Goal: Task Accomplishment & Management: Manage account settings

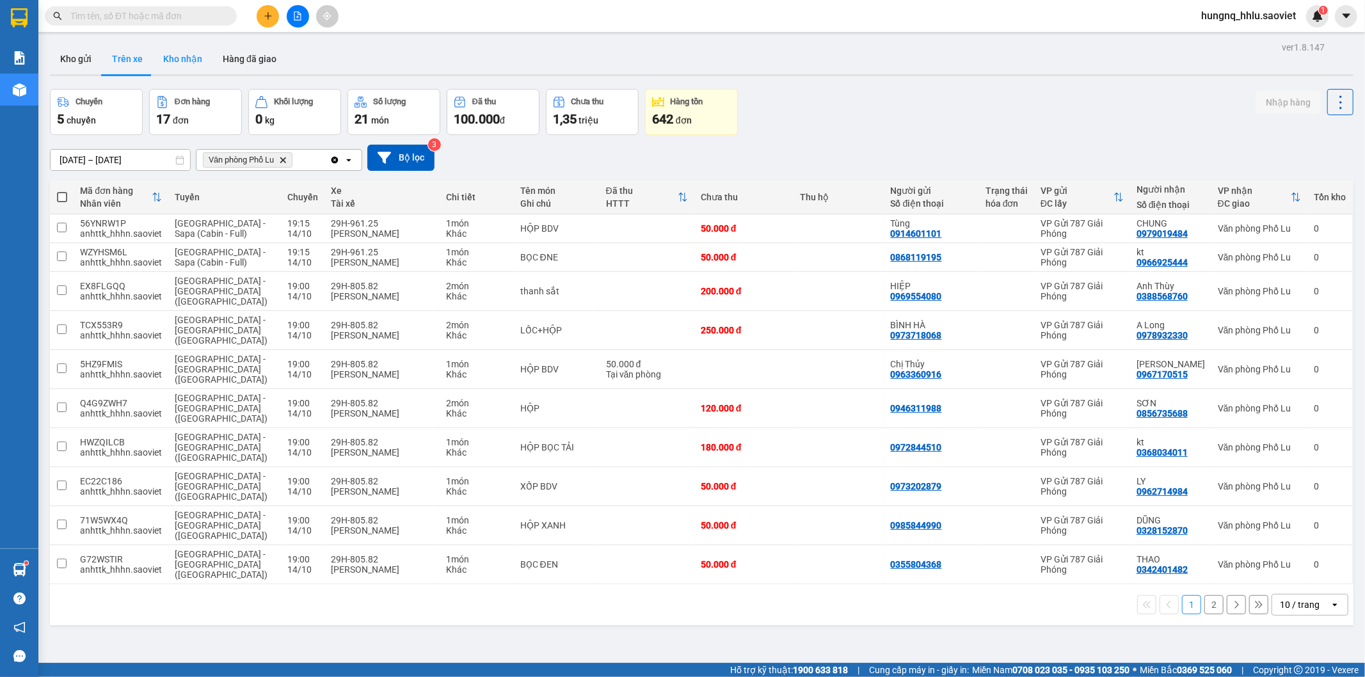
click at [175, 52] on button "Kho nhận" at bounding box center [183, 59] width 60 height 31
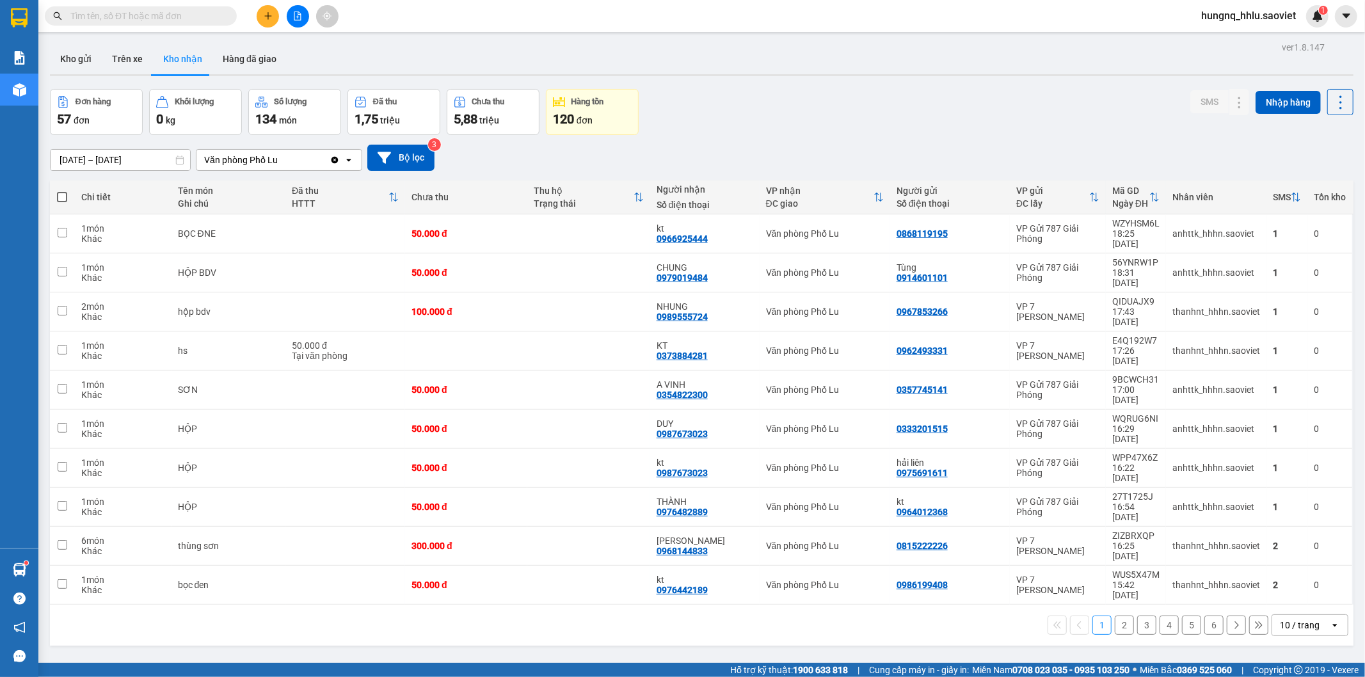
click at [168, 65] on button "Kho nhận" at bounding box center [183, 59] width 60 height 31
click at [134, 66] on button "Trên xe" at bounding box center [127, 59] width 51 height 31
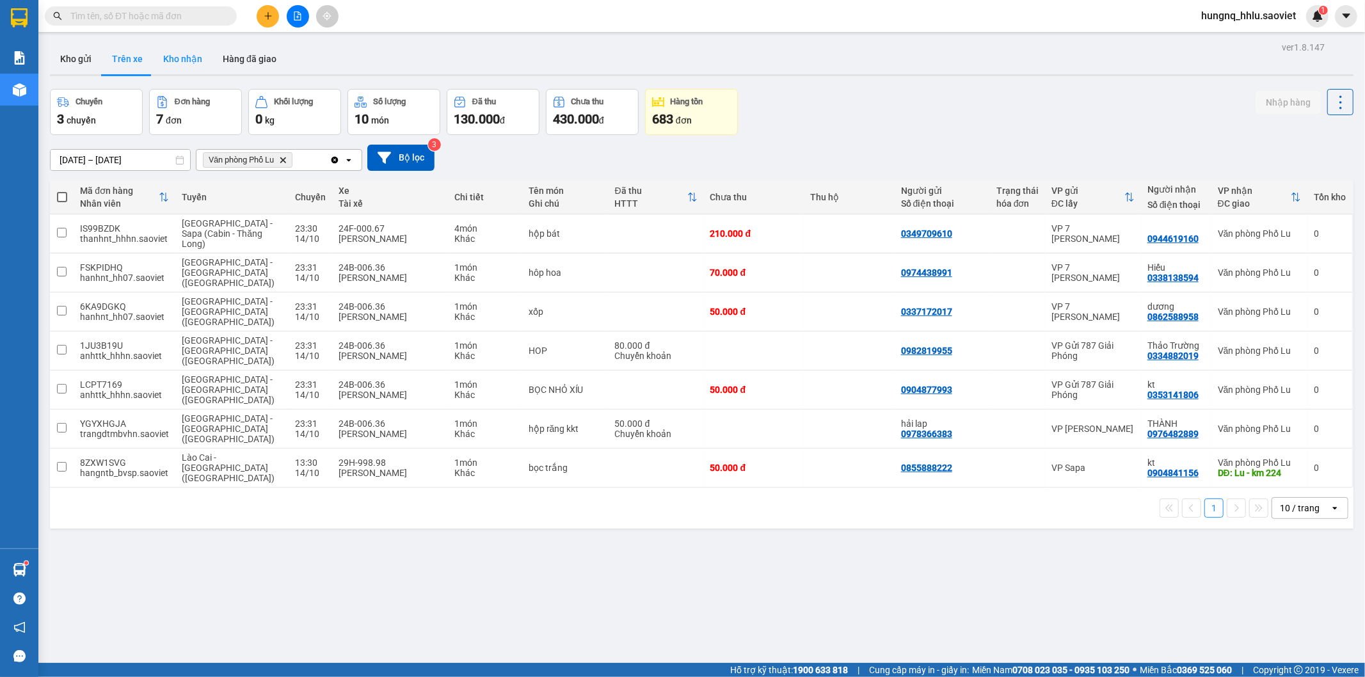
click at [170, 52] on button "Kho nhận" at bounding box center [183, 59] width 60 height 31
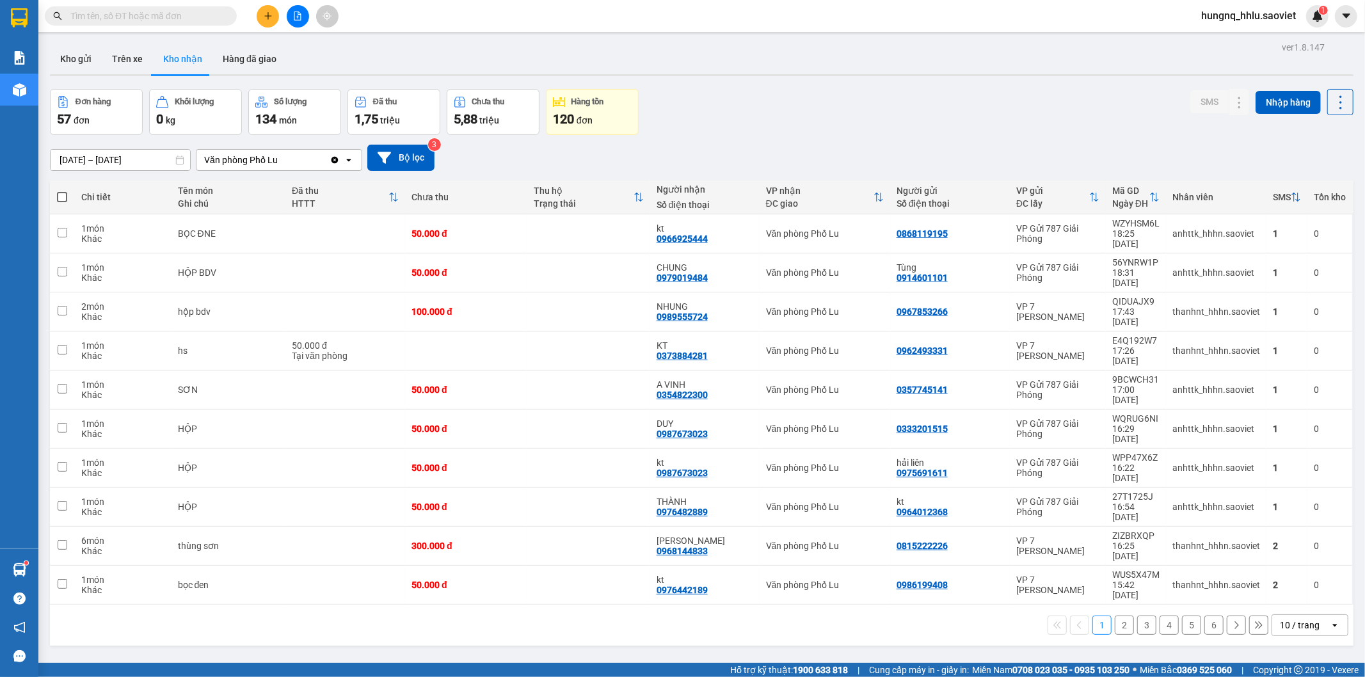
click at [1121, 616] on button "2" at bounding box center [1124, 625] width 19 height 19
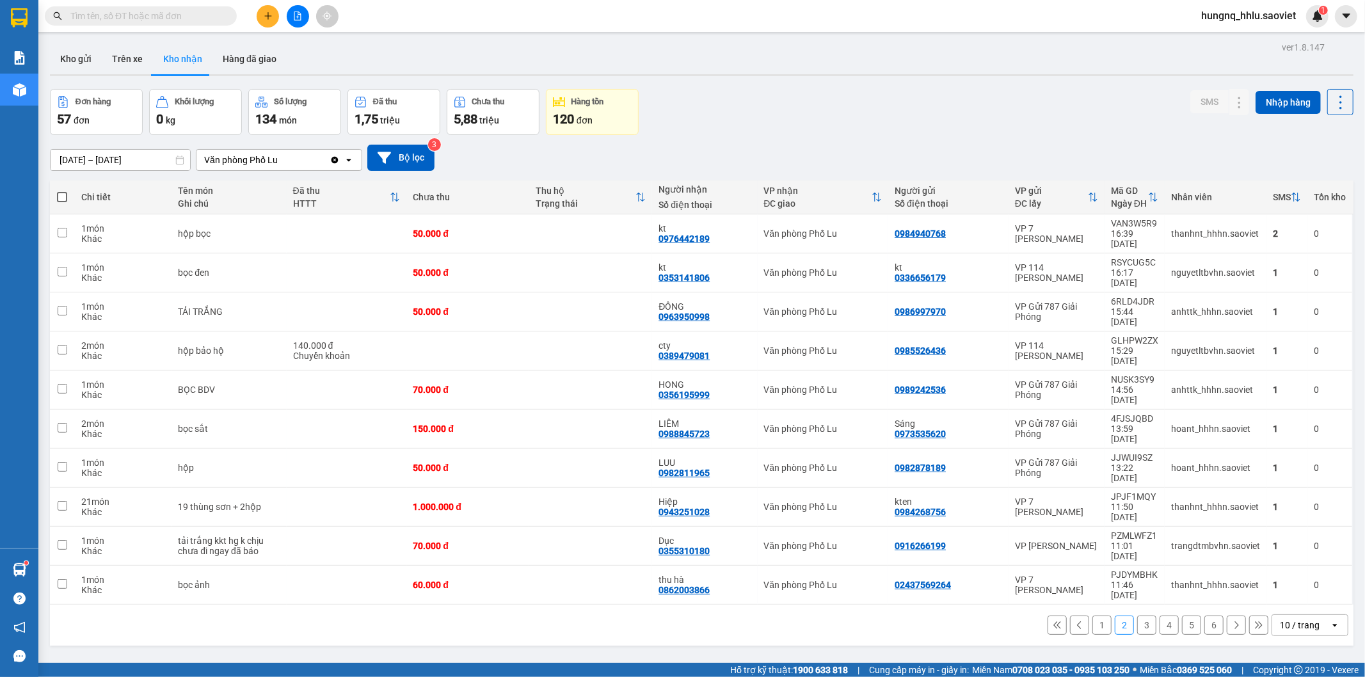
click at [1098, 616] on button "1" at bounding box center [1101, 625] width 19 height 19
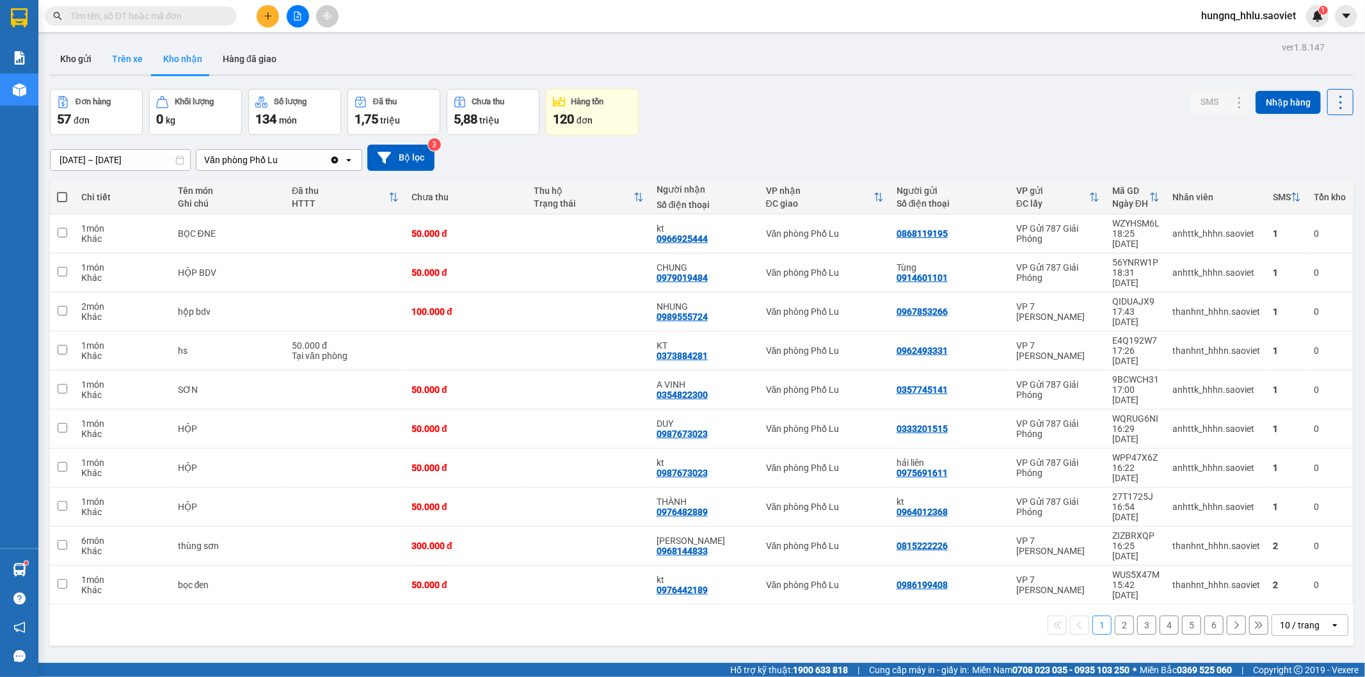
click at [131, 61] on button "Trên xe" at bounding box center [127, 59] width 51 height 31
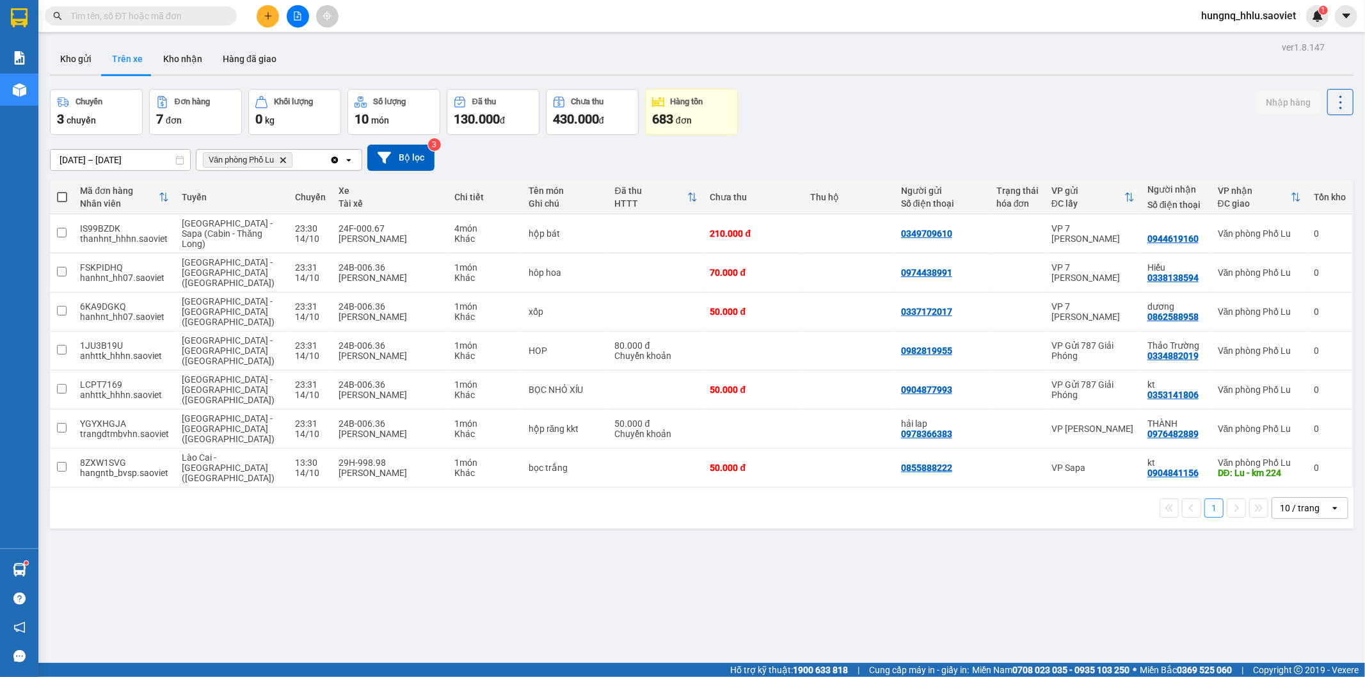
click at [114, 159] on input "[DATE] – [DATE]" at bounding box center [121, 160] width 140 height 20
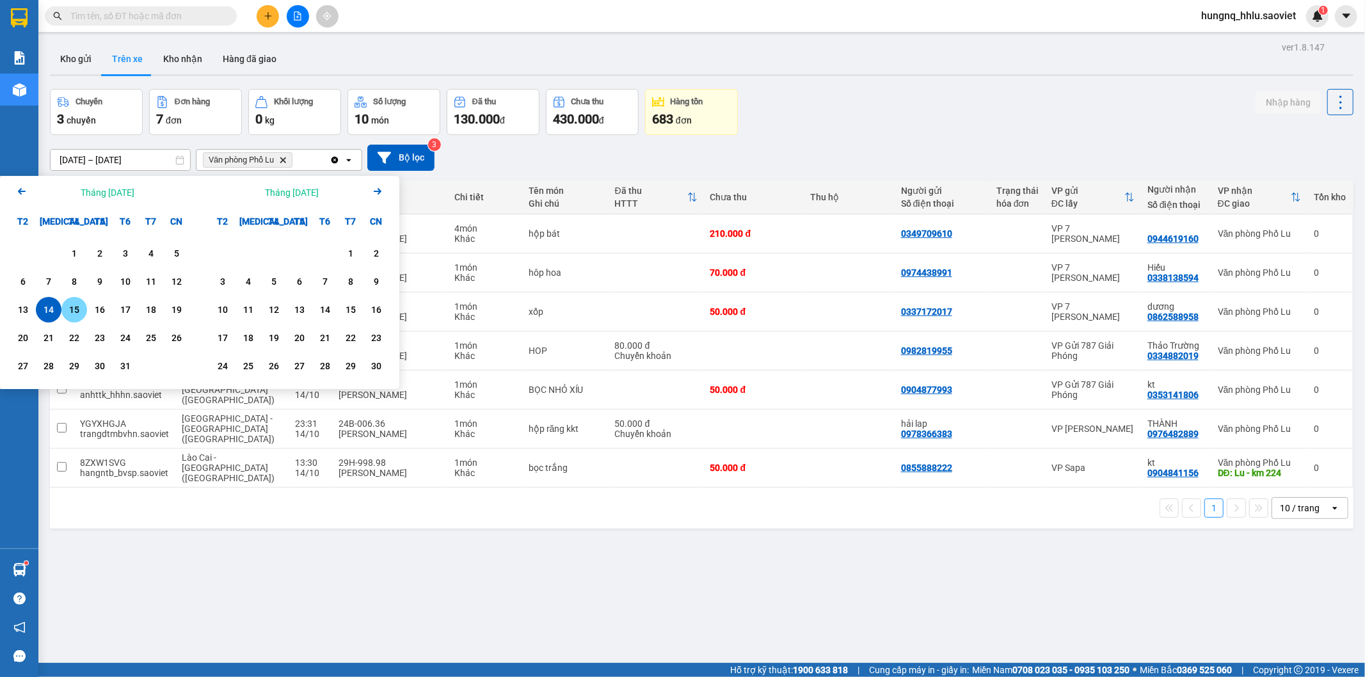
click at [77, 315] on div "15" at bounding box center [74, 309] width 18 height 15
click at [78, 314] on div "15" at bounding box center [74, 309] width 18 height 15
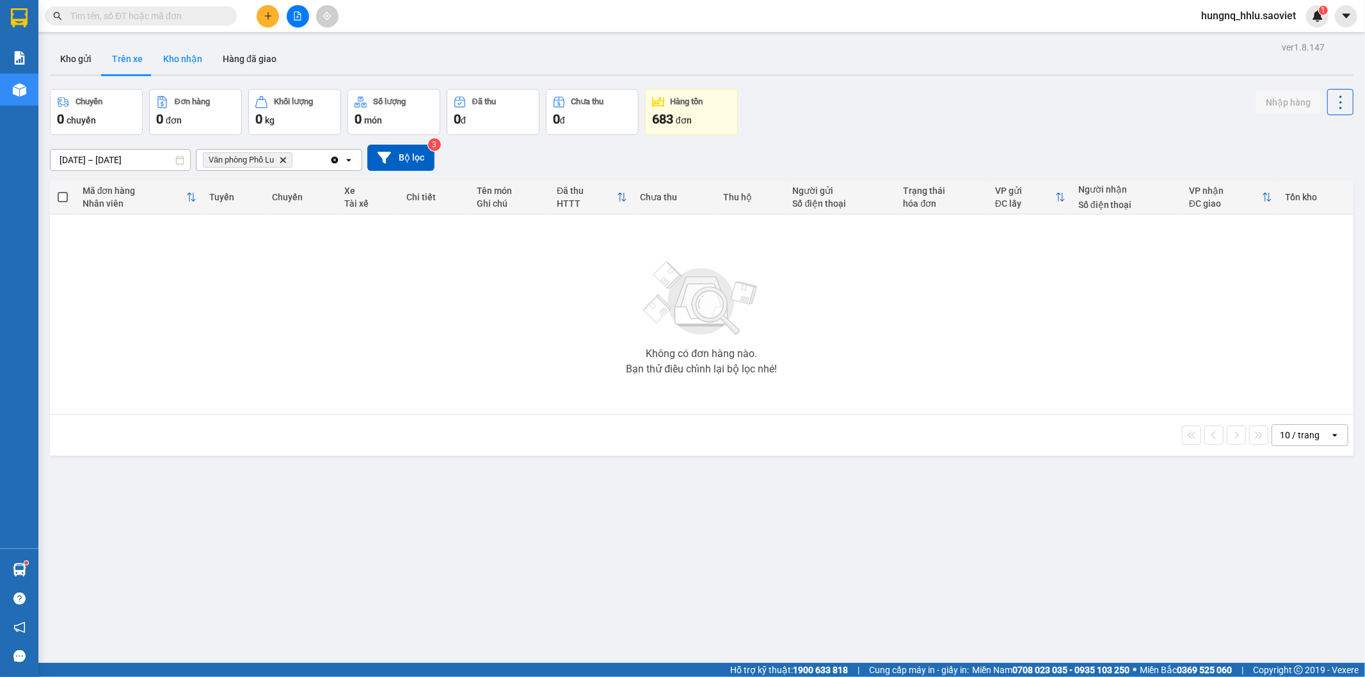
click at [177, 61] on button "Kho nhận" at bounding box center [183, 59] width 60 height 31
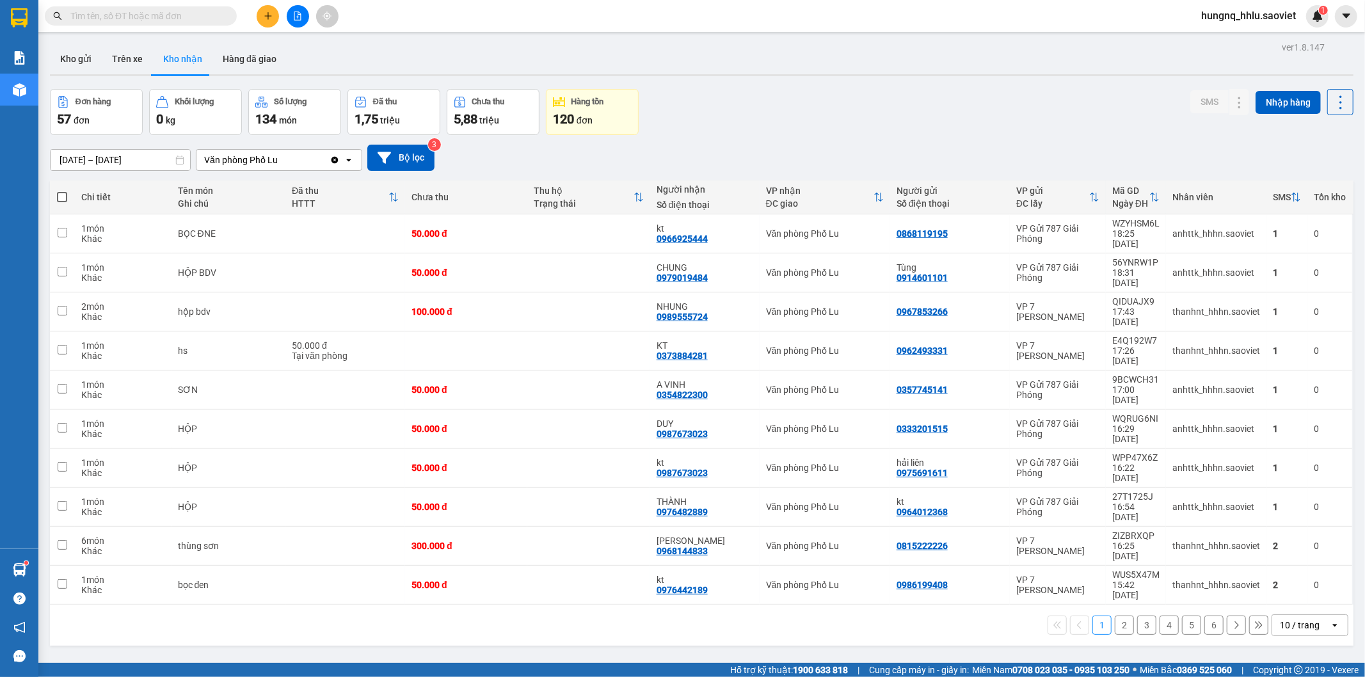
click at [1115, 616] on button "2" at bounding box center [1124, 625] width 19 height 19
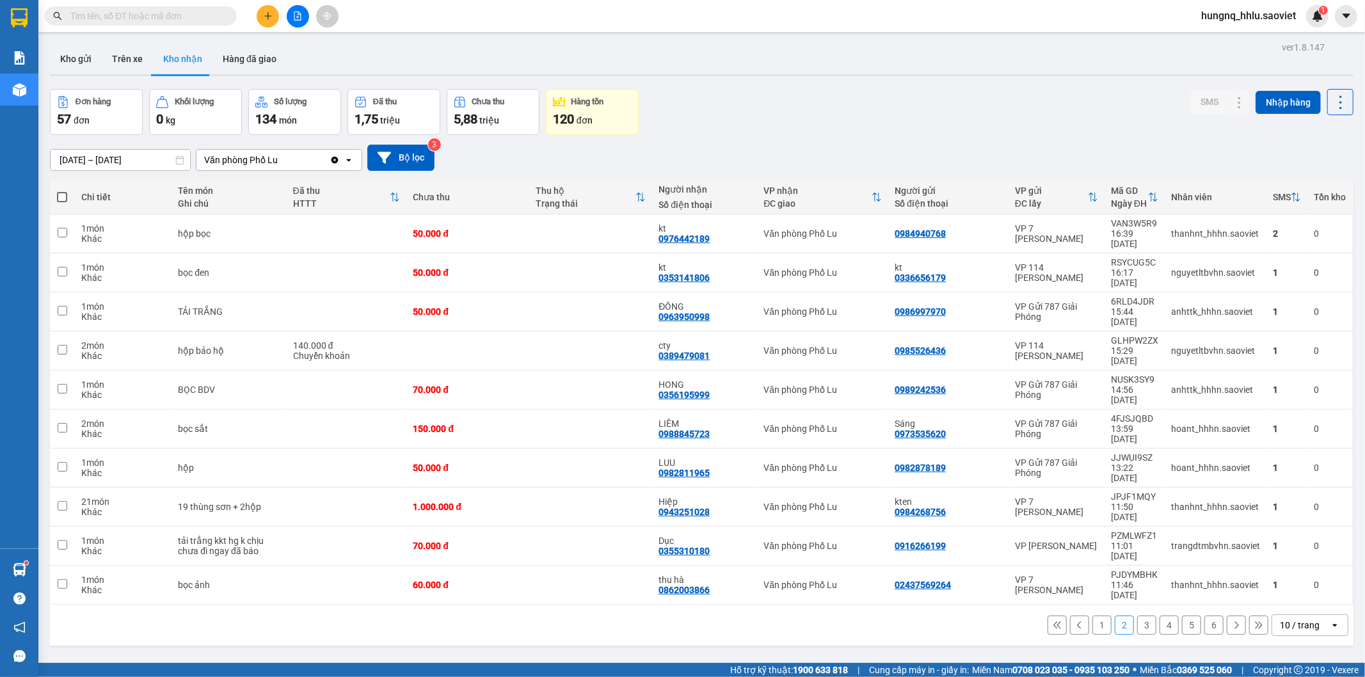
click at [1115, 616] on button "2" at bounding box center [1124, 625] width 19 height 19
click at [1092, 616] on button "1" at bounding box center [1101, 625] width 19 height 19
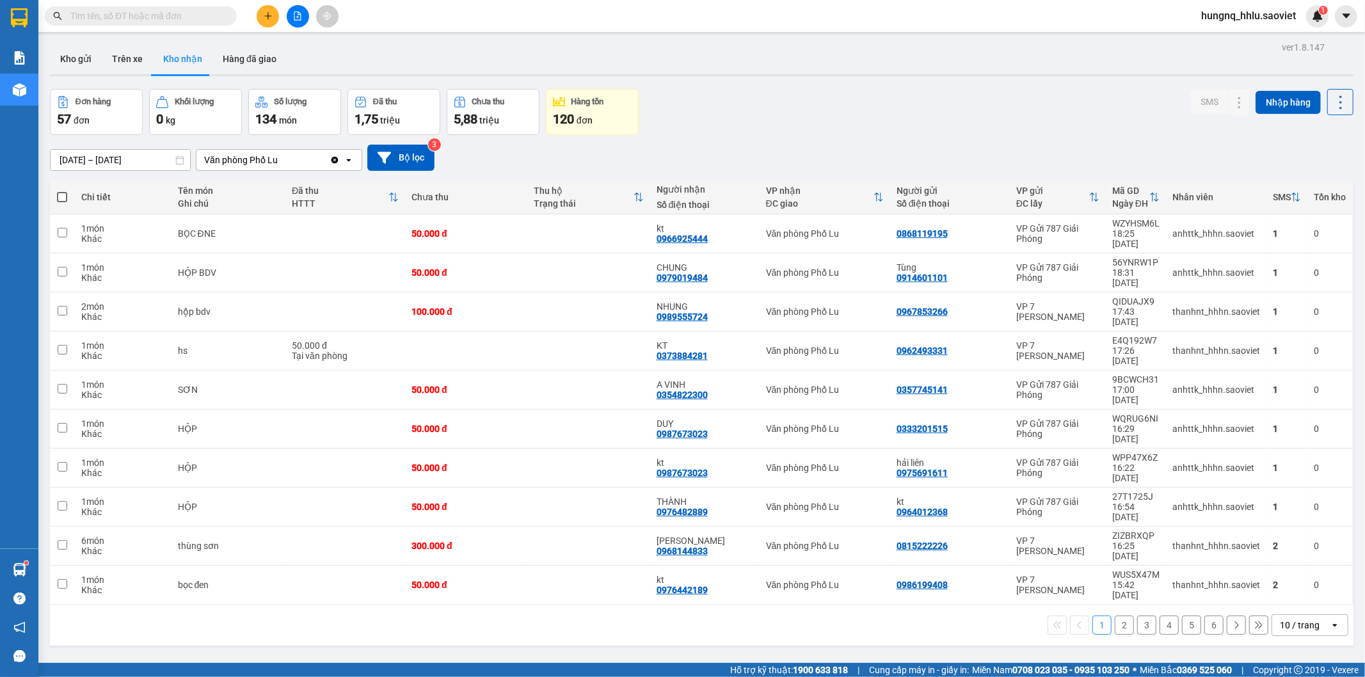
click at [56, 160] on input "[DATE] – [DATE]" at bounding box center [121, 160] width 140 height 20
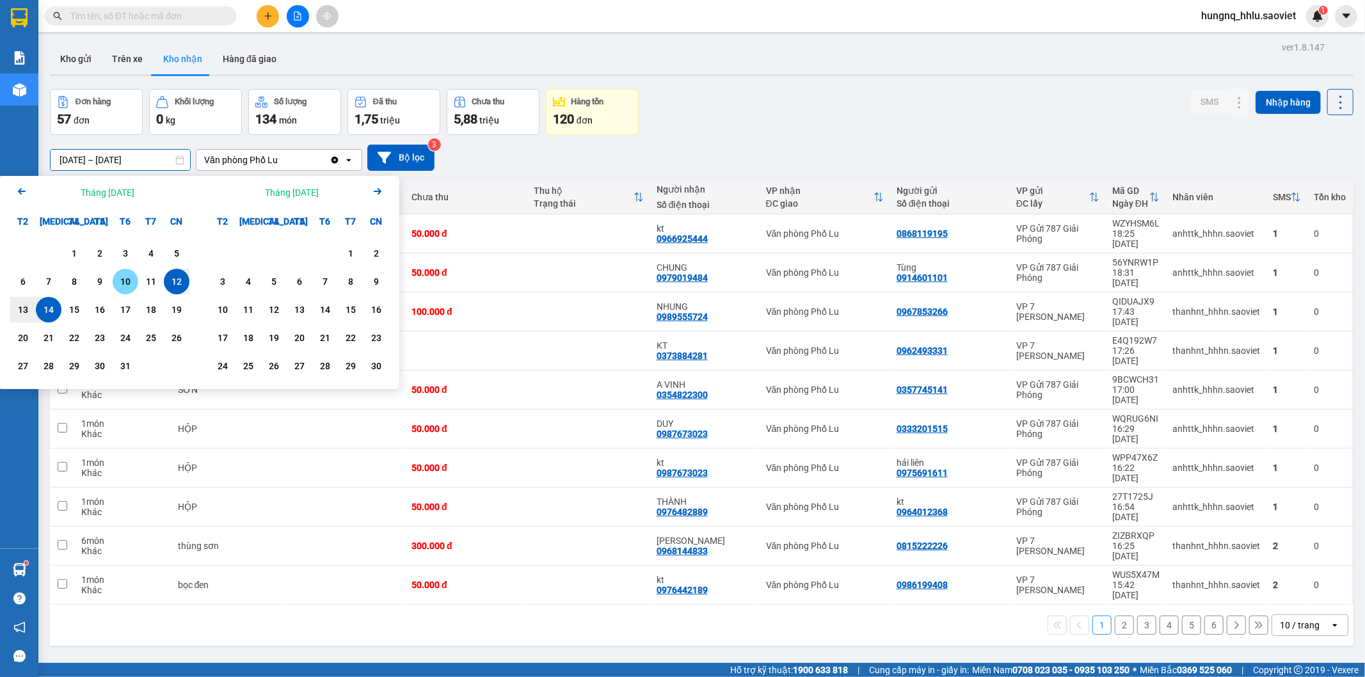
click at [117, 282] on div "10" at bounding box center [125, 281] width 18 height 15
click at [77, 316] on div "15" at bounding box center [74, 309] width 18 height 15
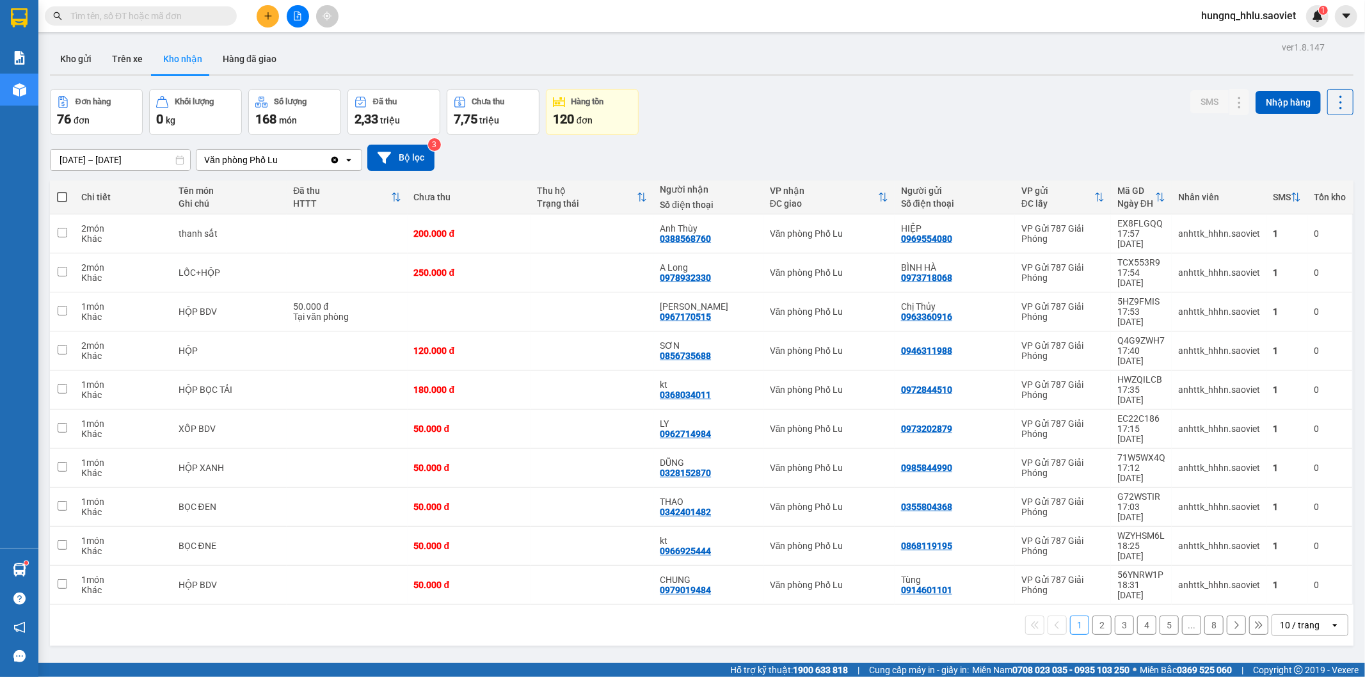
click at [84, 156] on input "[DATE] – [DATE]" at bounding box center [121, 160] width 140 height 20
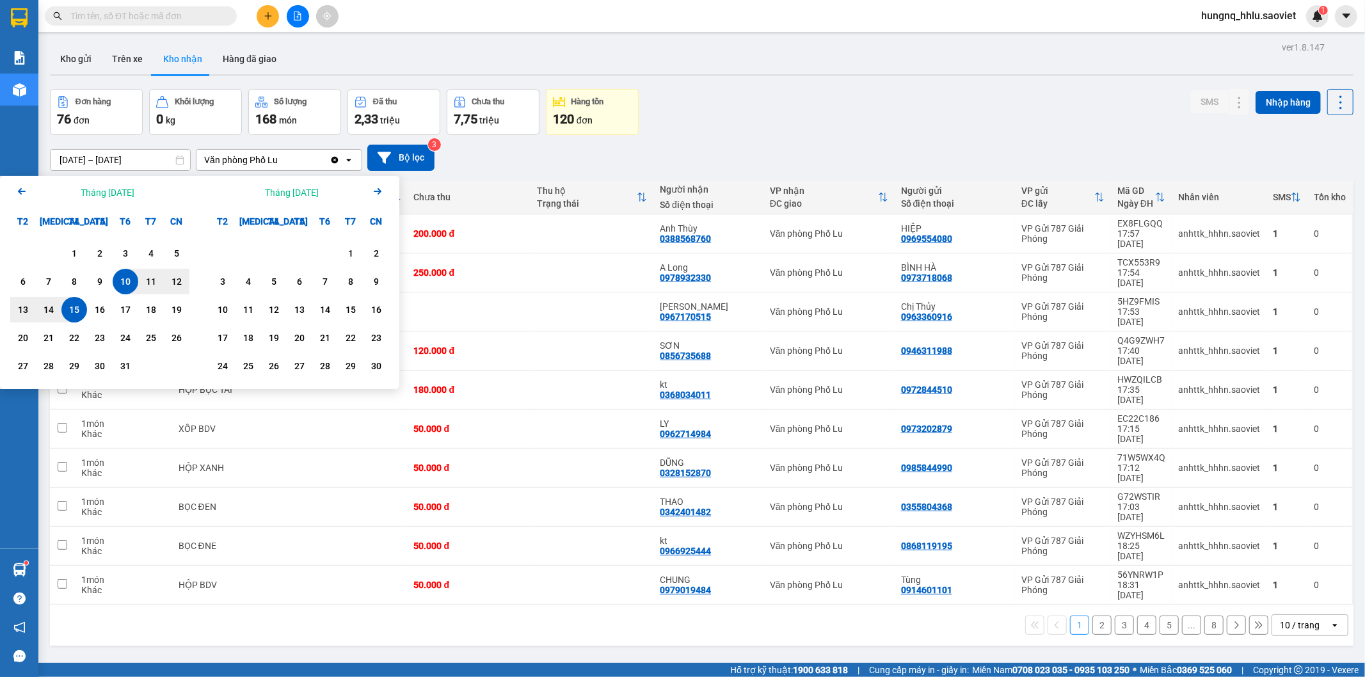
click at [133, 288] on div "10" at bounding box center [125, 281] width 18 height 15
click at [79, 317] on div "15" at bounding box center [74, 309] width 18 height 15
type input "[DATE] – [DATE]"
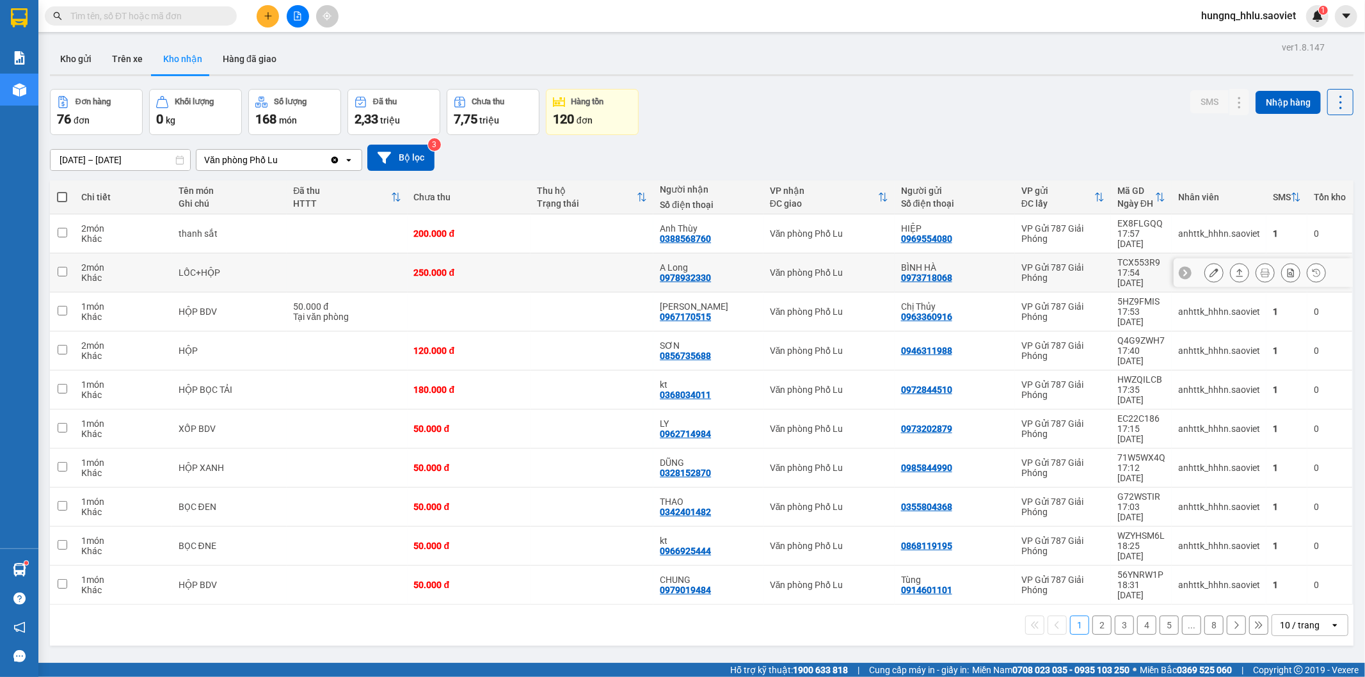
click at [1205, 264] on button at bounding box center [1214, 273] width 18 height 22
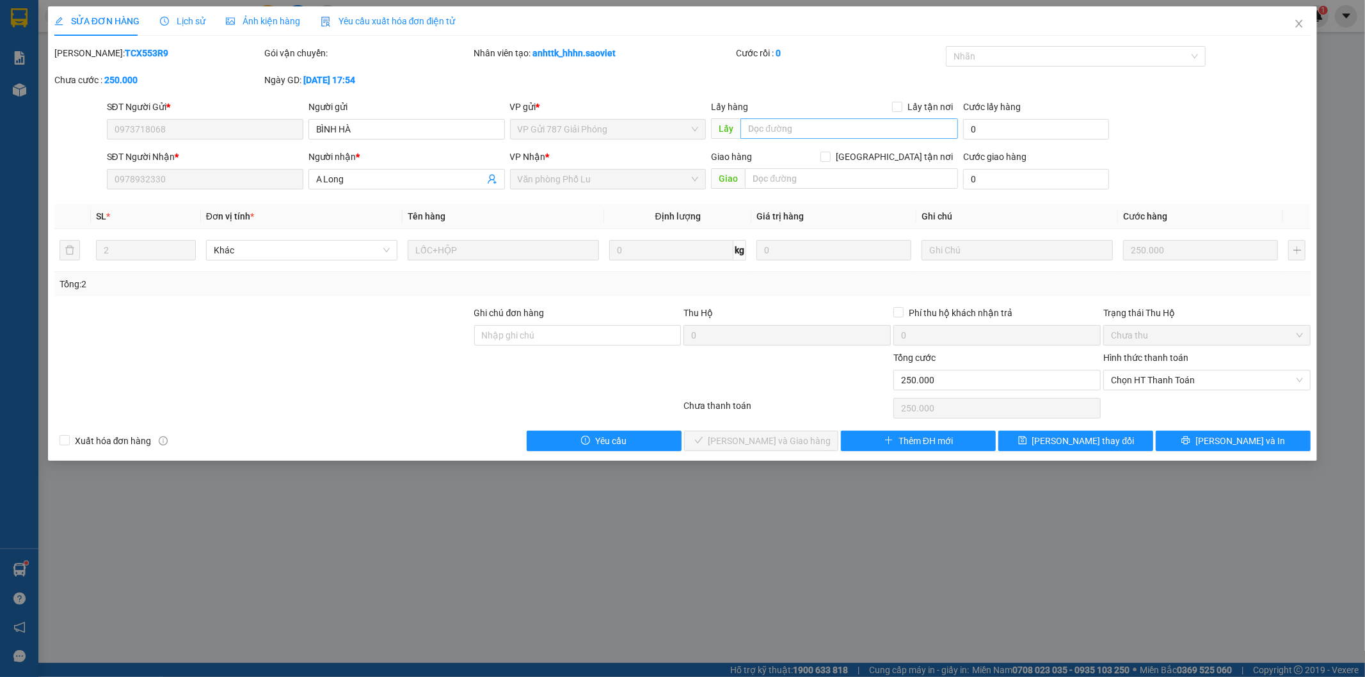
type input "0973718068"
type input "BÌNH HÀ"
type input "0978932330"
type input "A Long"
type input "0"
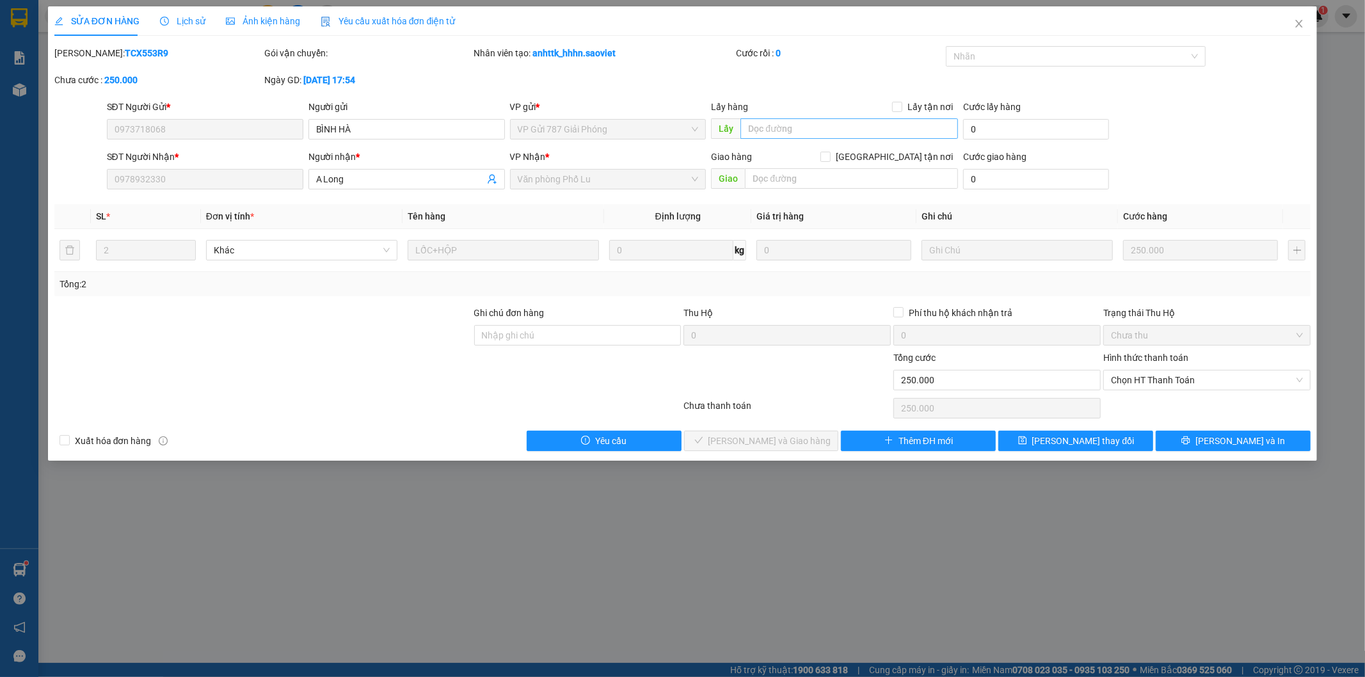
type input "250.000"
click at [1304, 23] on span "Close" at bounding box center [1299, 24] width 36 height 36
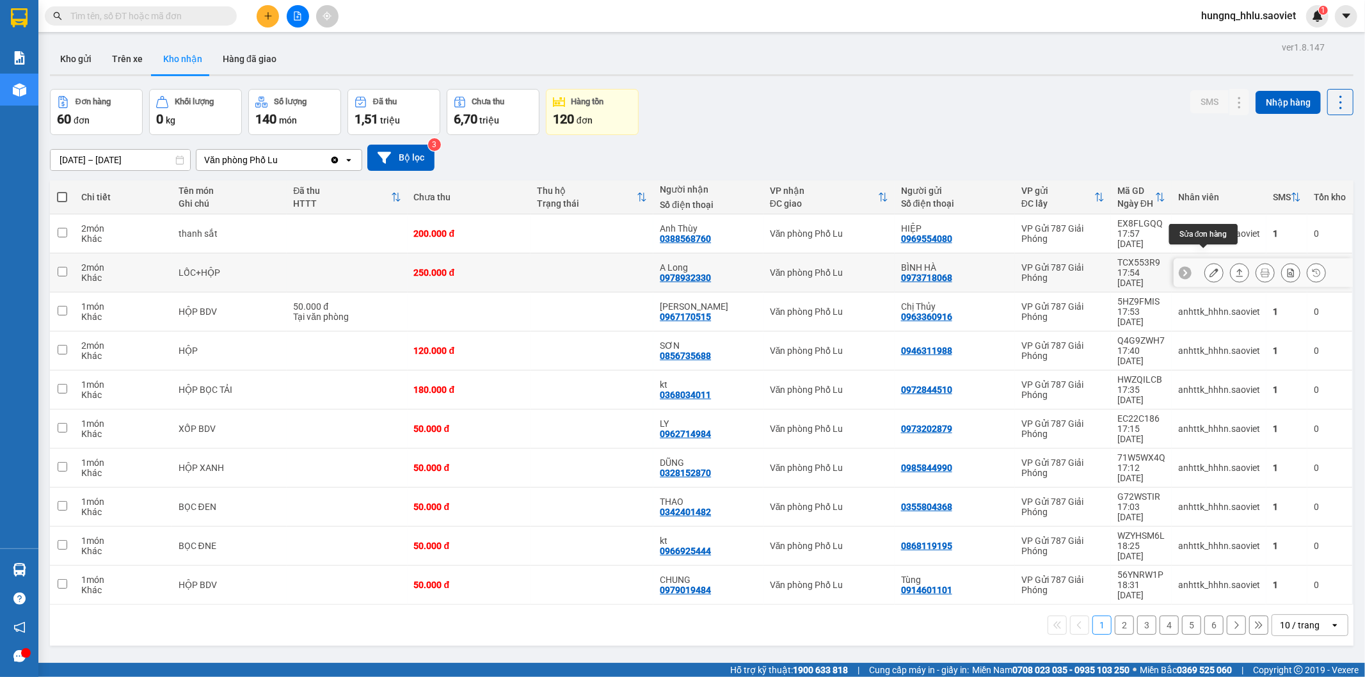
click at [1205, 263] on button at bounding box center [1214, 273] width 18 height 22
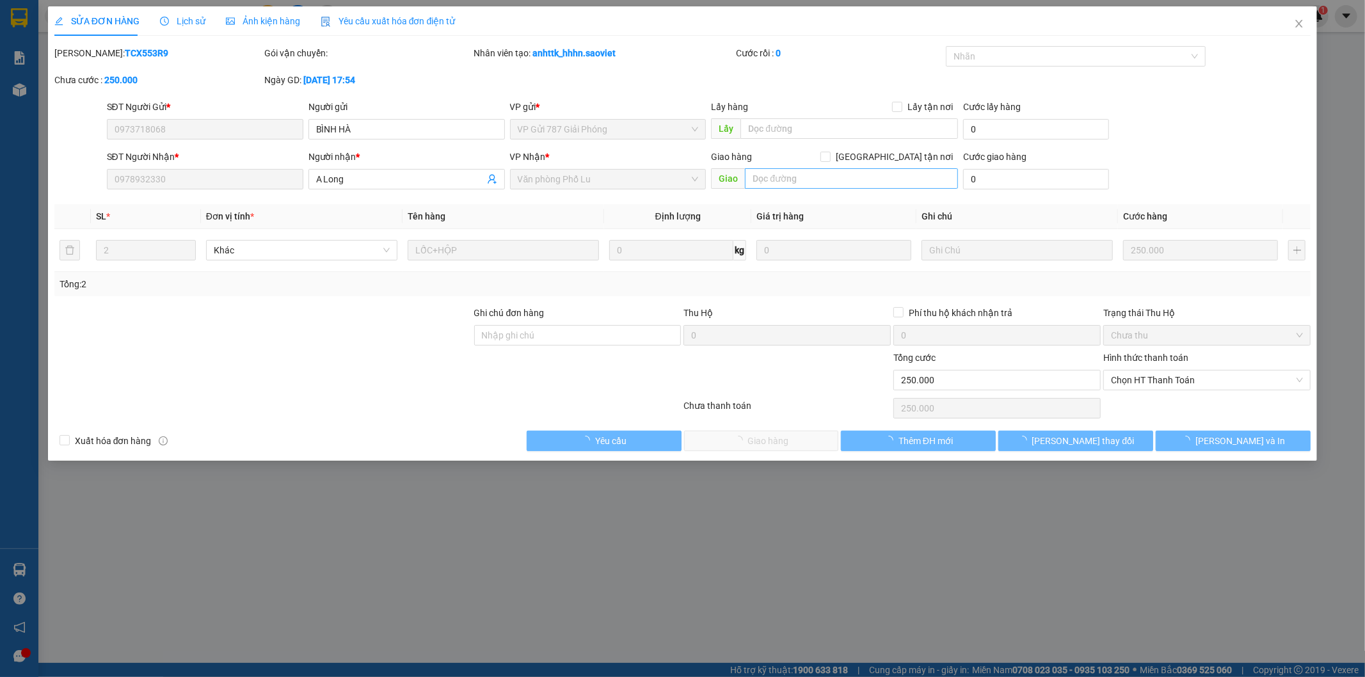
type input "0973718068"
type input "BÌNH HÀ"
type input "0978932330"
type input "A Long"
type input "0"
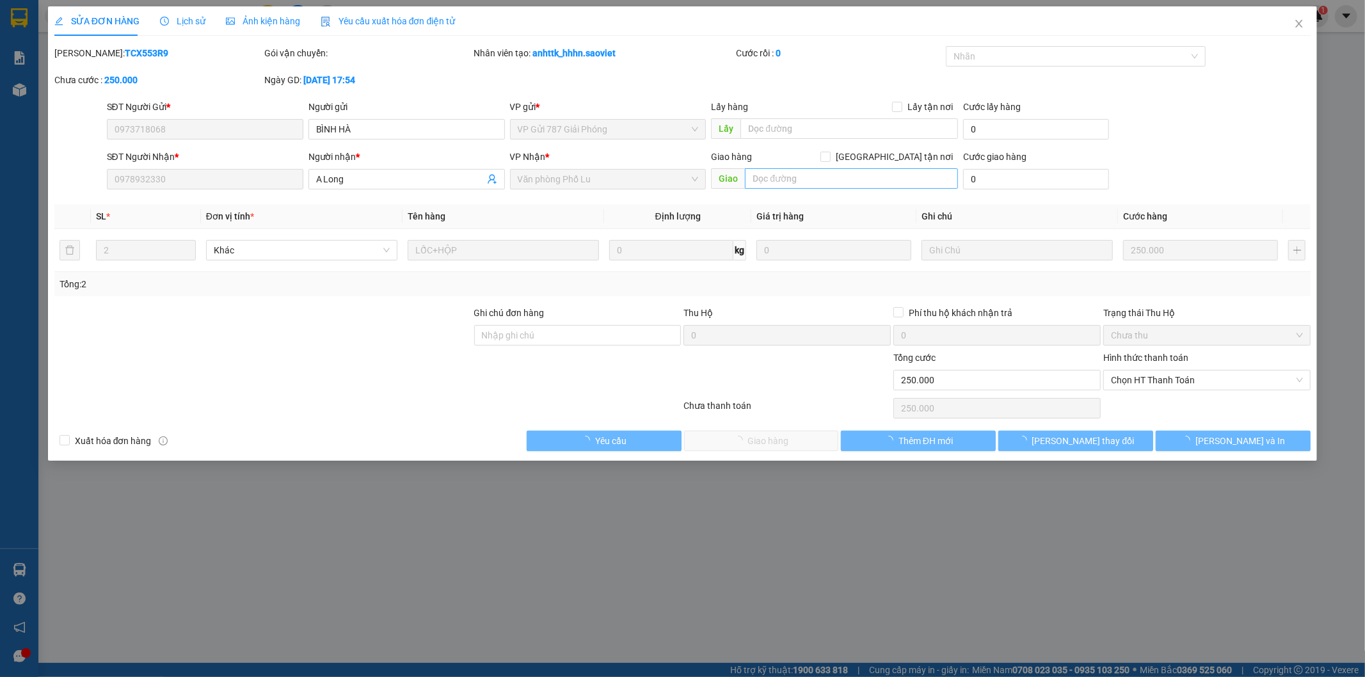
type input "250.000"
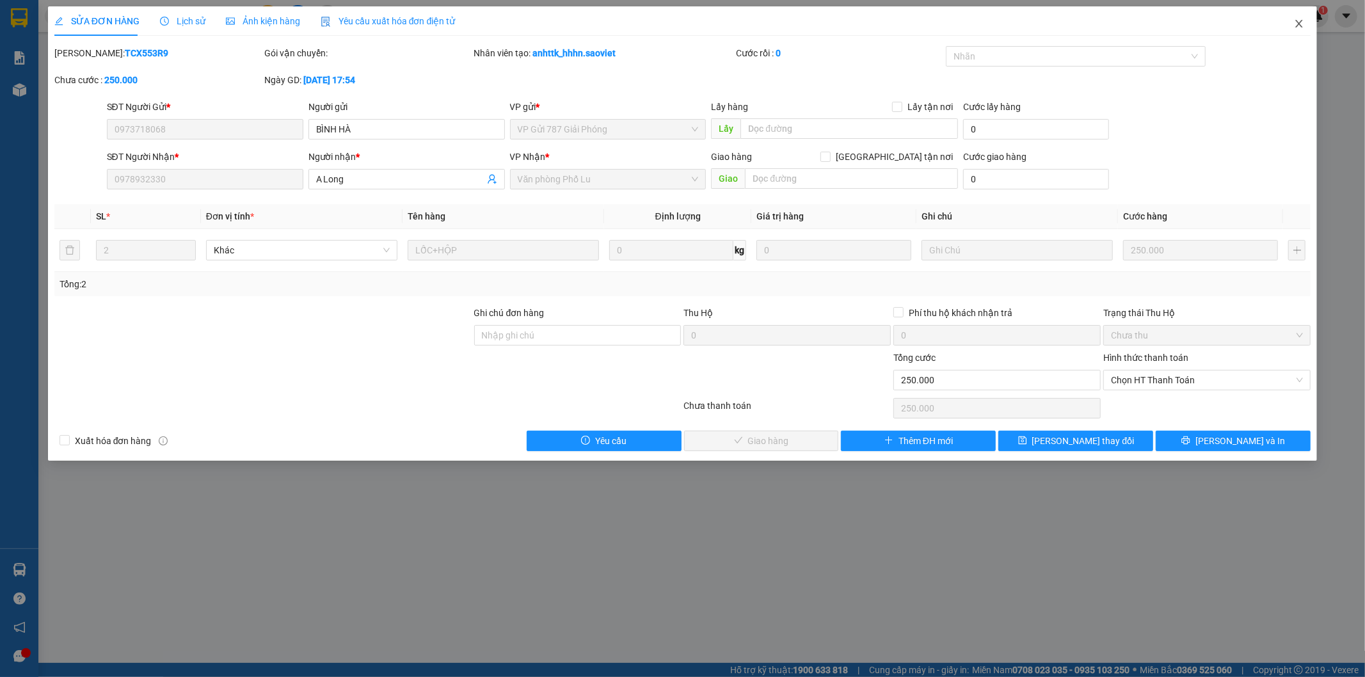
click at [1306, 27] on span "Close" at bounding box center [1299, 24] width 36 height 36
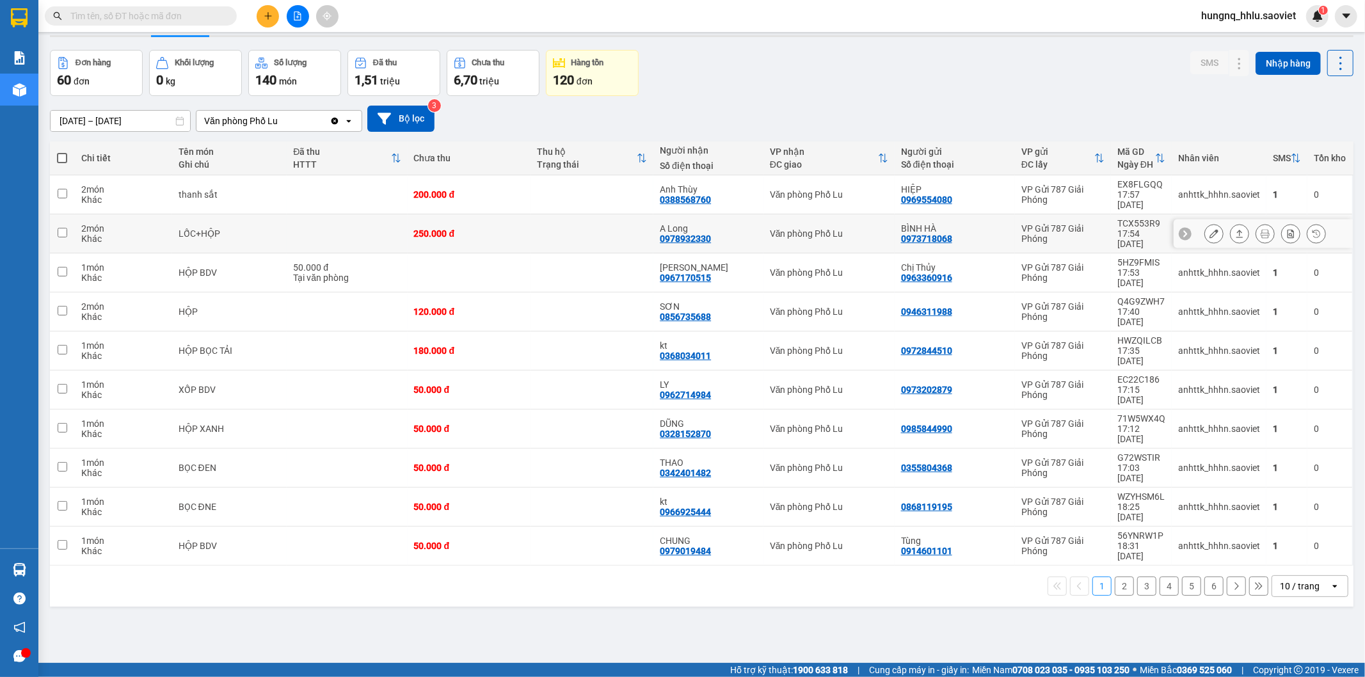
scroll to position [59, 0]
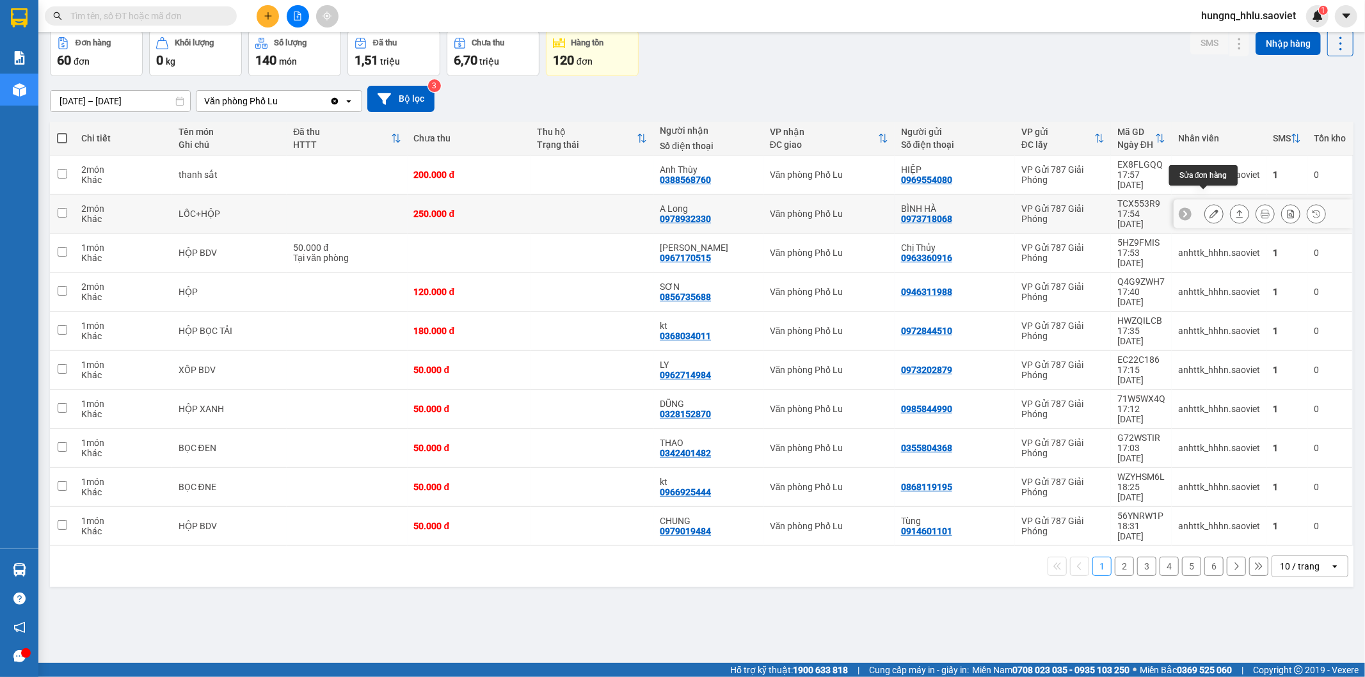
click at [1205, 205] on button at bounding box center [1214, 214] width 18 height 22
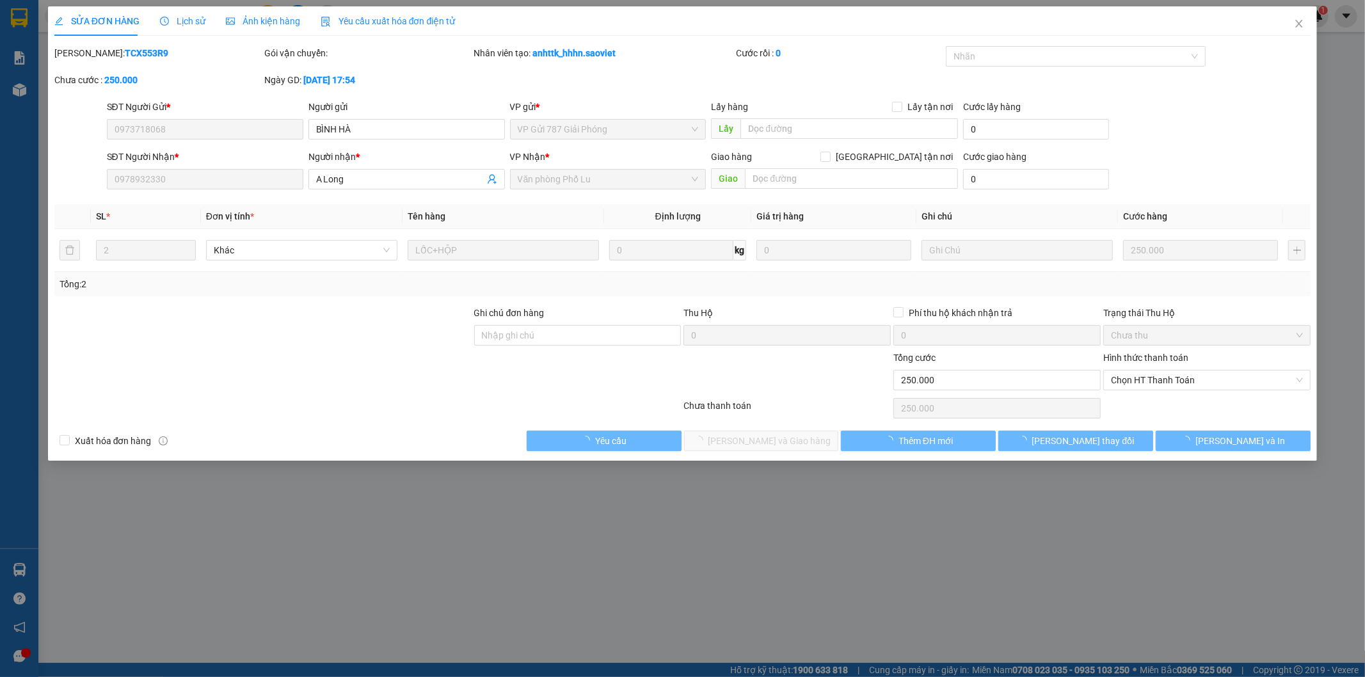
type input "0973718068"
type input "BÌNH HÀ"
type input "0978932330"
type input "A Long"
type input "0"
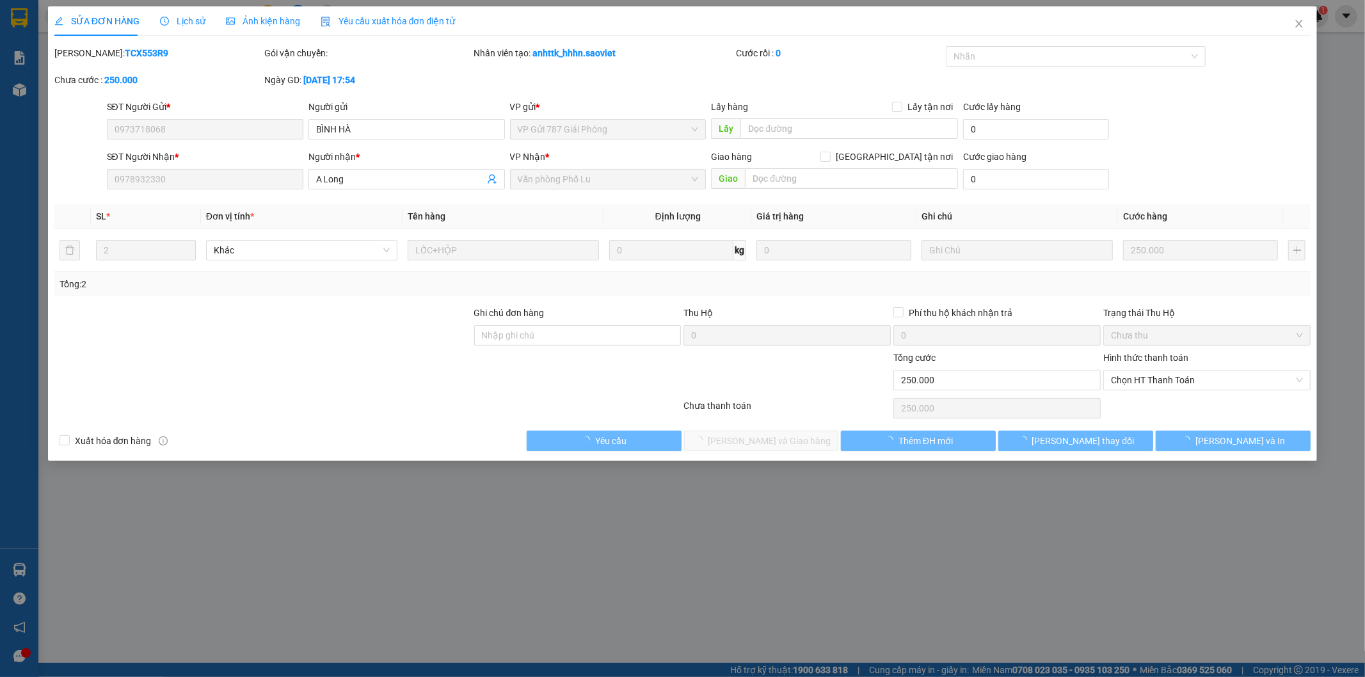
type input "250.000"
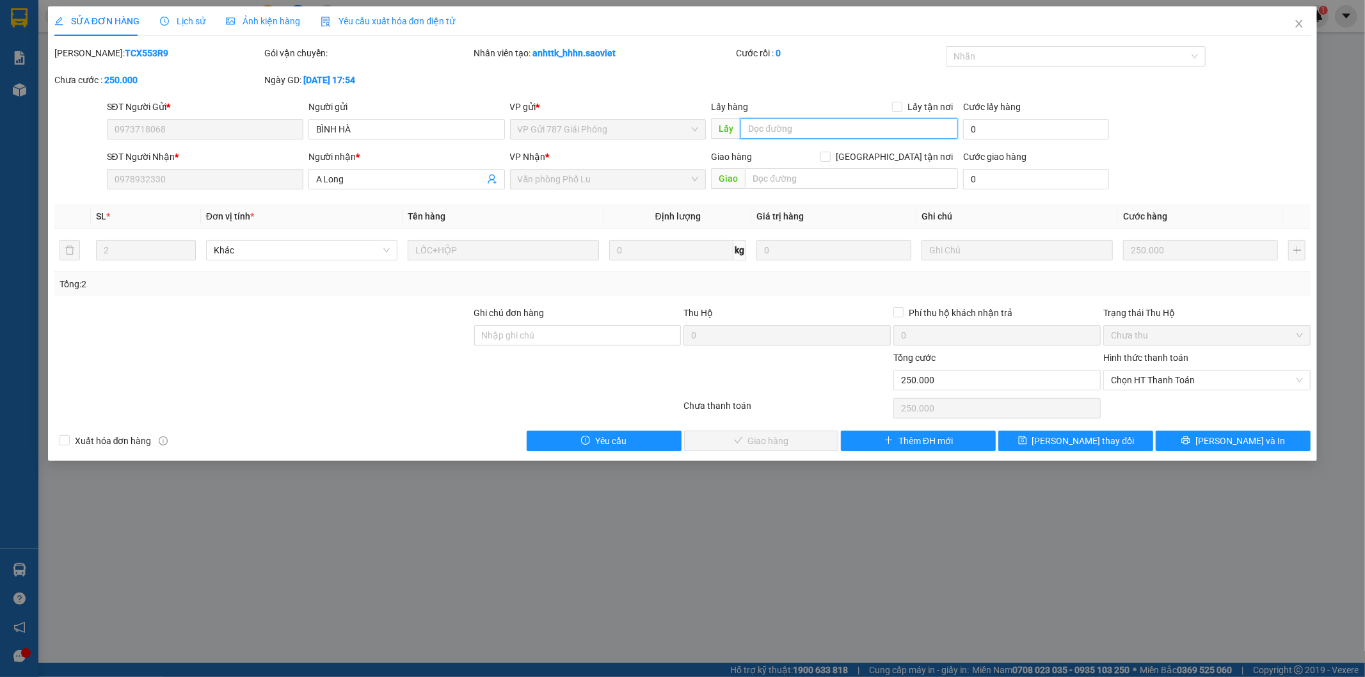
click at [775, 120] on input "text" at bounding box center [849, 128] width 218 height 20
type input "thiếu lốc"
click at [1108, 445] on button "[PERSON_NAME] thay đổi" at bounding box center [1075, 441] width 155 height 20
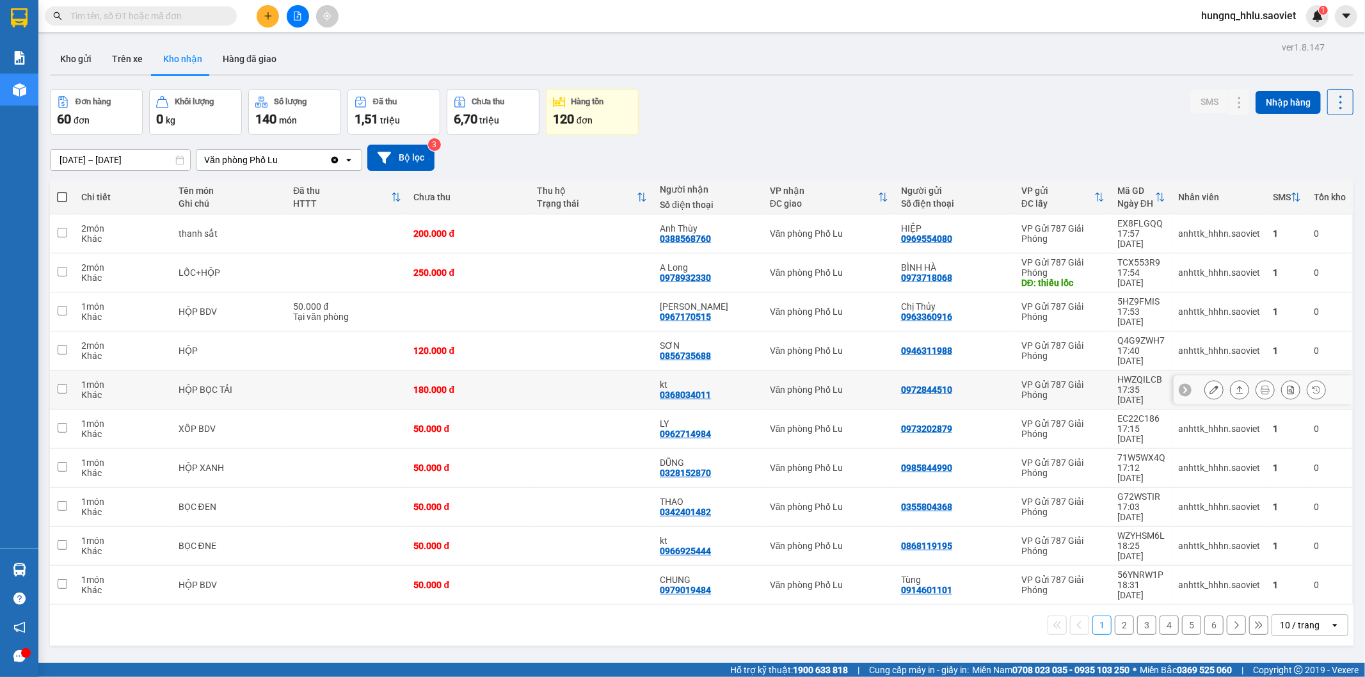
click at [1192, 376] on div at bounding box center [1263, 390] width 179 height 29
click at [1205, 379] on button at bounding box center [1214, 390] width 18 height 22
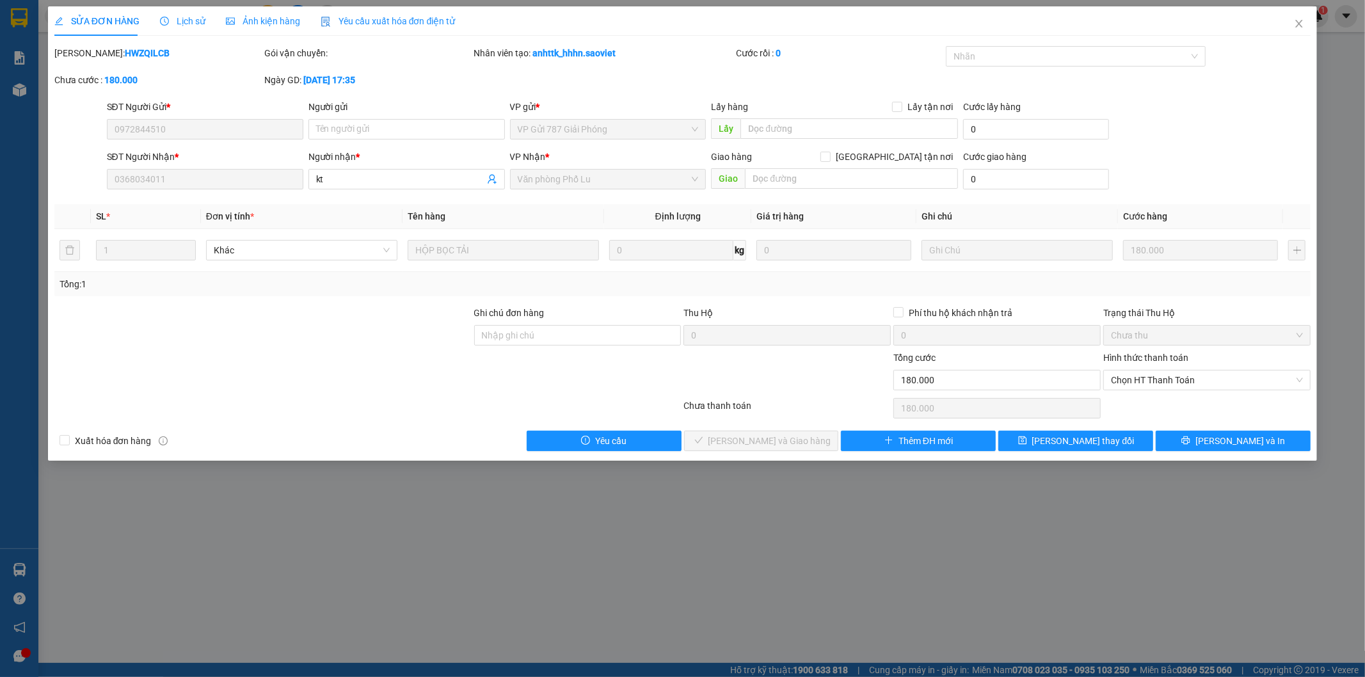
type input "0972844510"
type input "0368034011"
type input "kt"
type input "0"
type input "180.000"
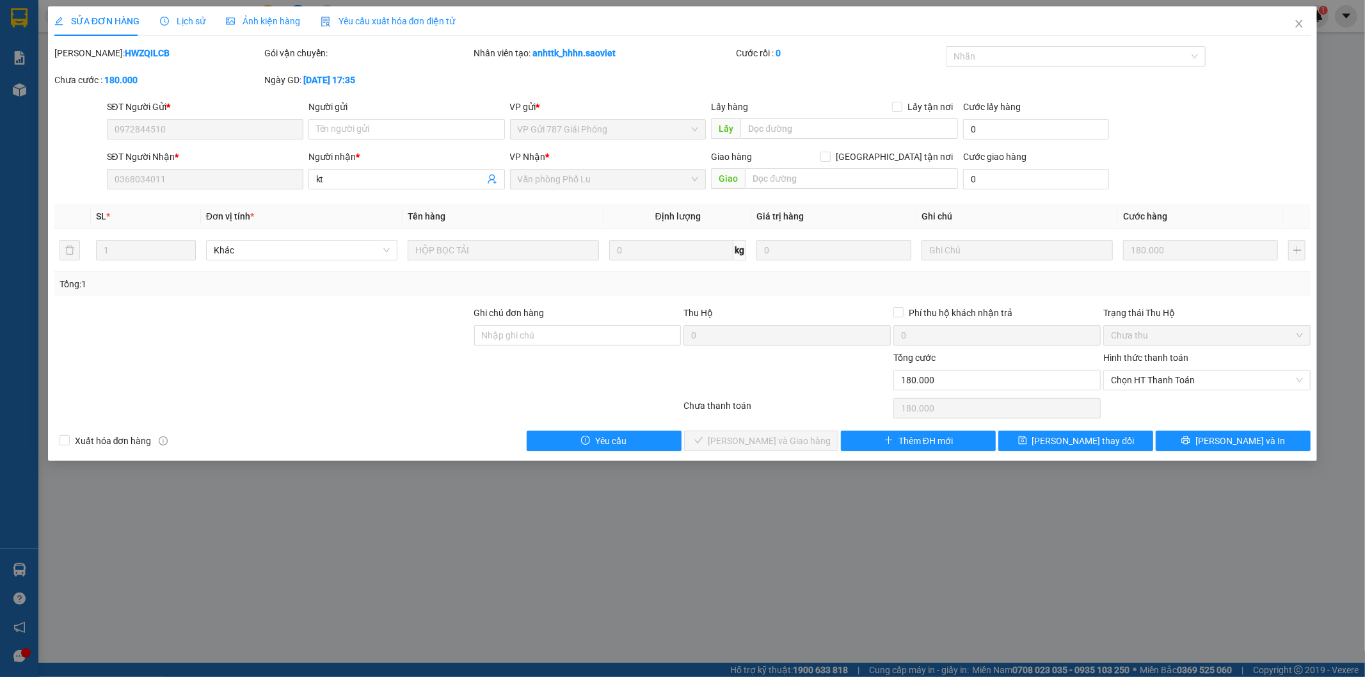
type input "180.000"
click at [822, 131] on input "text" at bounding box center [849, 128] width 218 height 20
type input "thiếu hàng"
click at [1112, 444] on button "[PERSON_NAME] thay đổi" at bounding box center [1075, 441] width 155 height 20
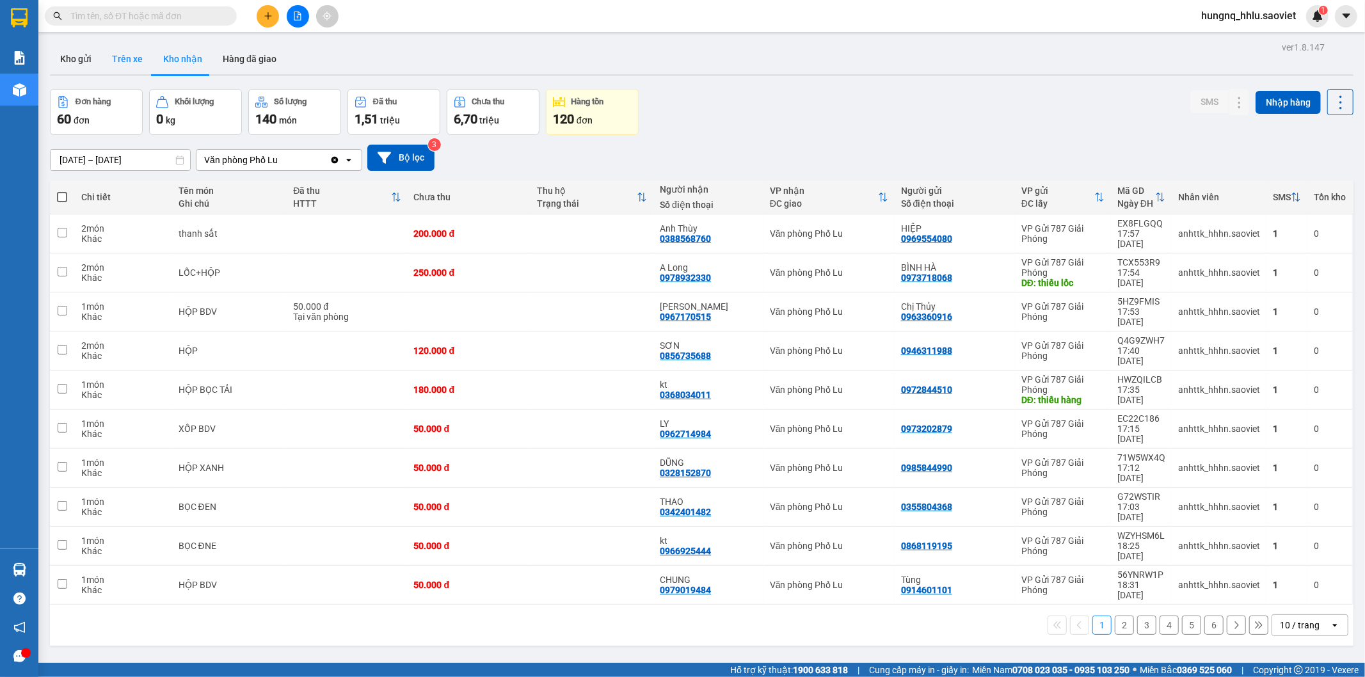
click at [116, 60] on button "Trên xe" at bounding box center [127, 59] width 51 height 31
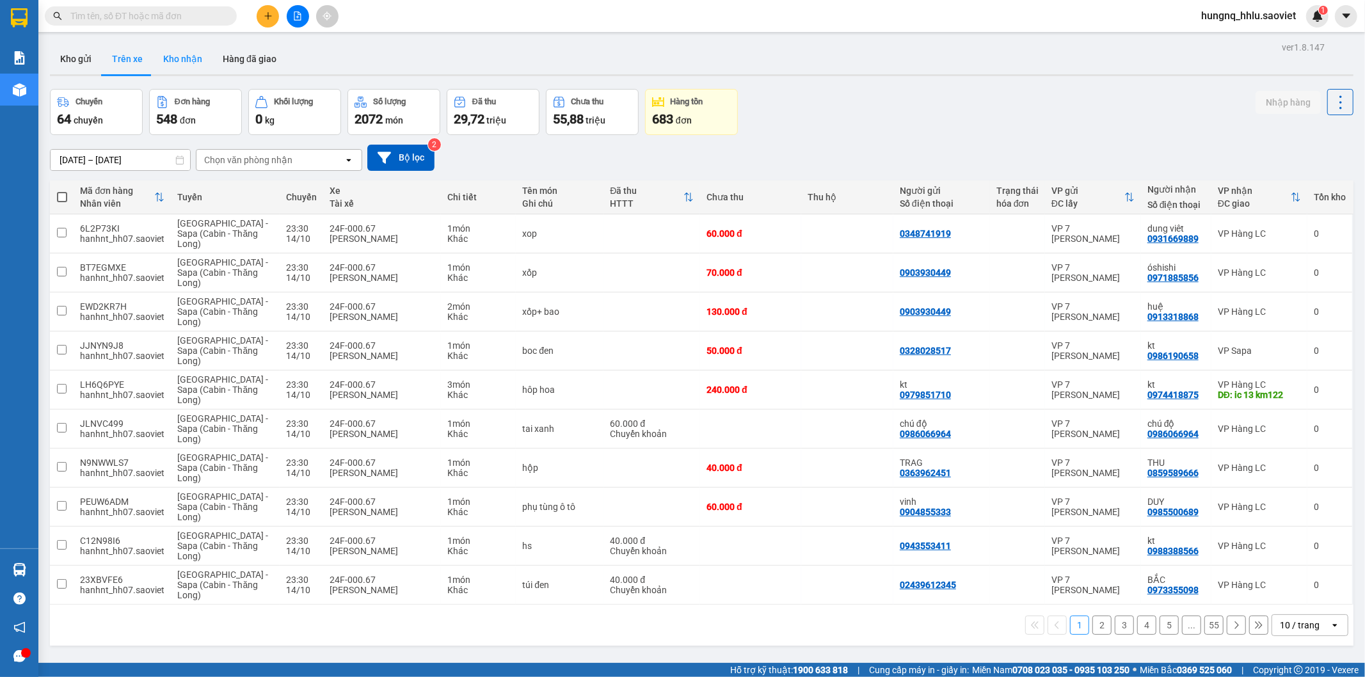
click at [166, 66] on button "Kho nhận" at bounding box center [183, 59] width 60 height 31
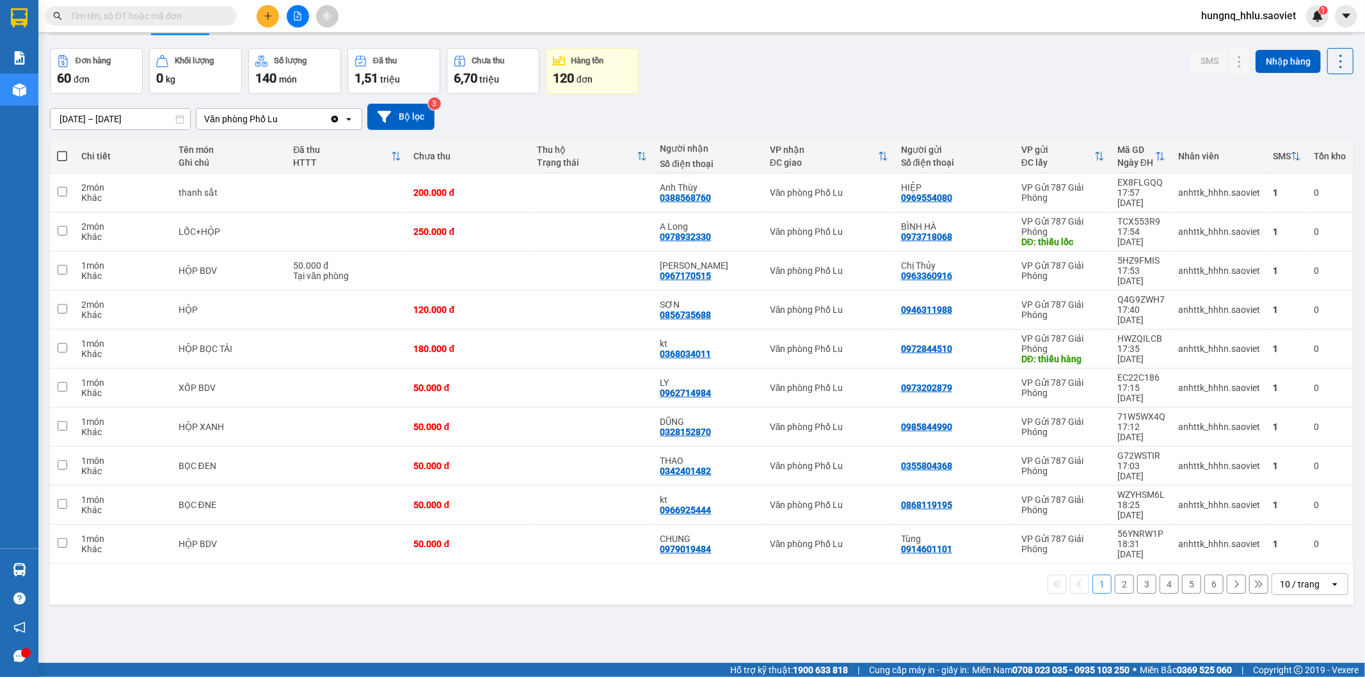
scroll to position [59, 0]
